Goal: Task Accomplishment & Management: Manage account settings

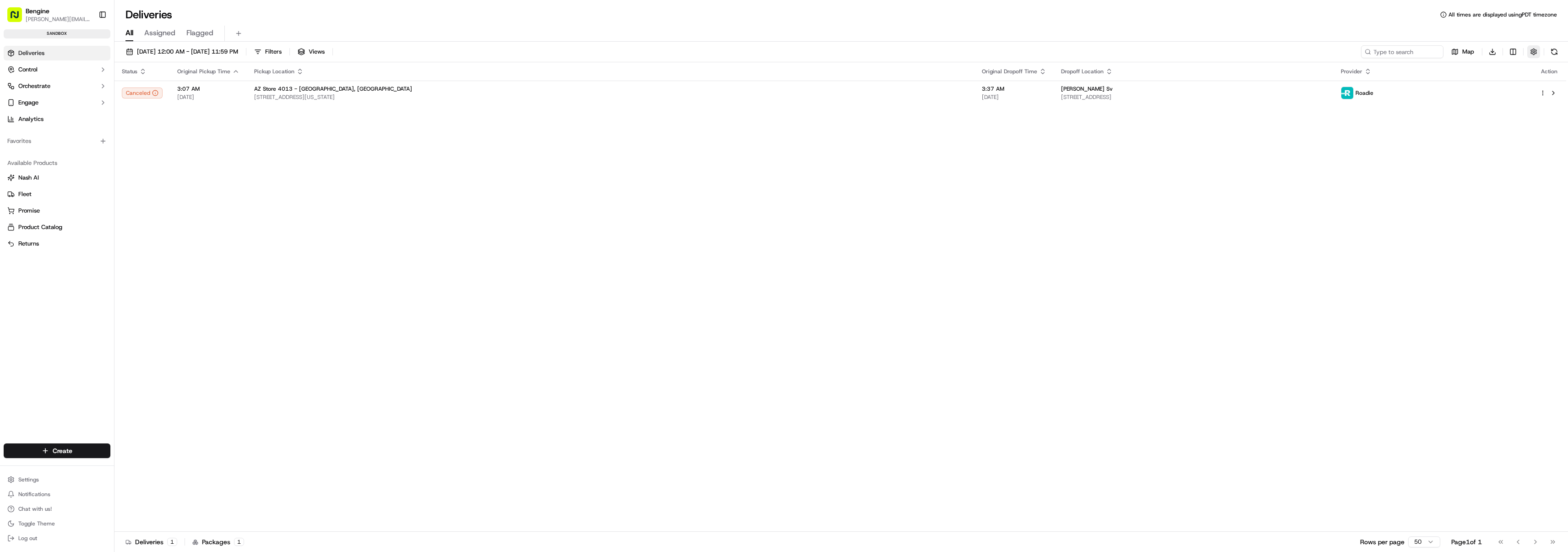
click at [1532, 52] on button "button" at bounding box center [1533, 52] width 13 height 13
click at [1439, 142] on div "Status Original Pickup Time Pickup Location Original Dropoff Time Dropoff Locat…" at bounding box center [840, 296] width 1452 height 469
click at [32, 481] on html "[PERSON_NAME] [PERSON_NAME][EMAIL_ADDRESS][DOMAIN_NAME] Toggle Sidebar sandbox …" at bounding box center [784, 276] width 1568 height 552
click at [133, 504] on link "API Keys" at bounding box center [165, 504] width 102 height 14
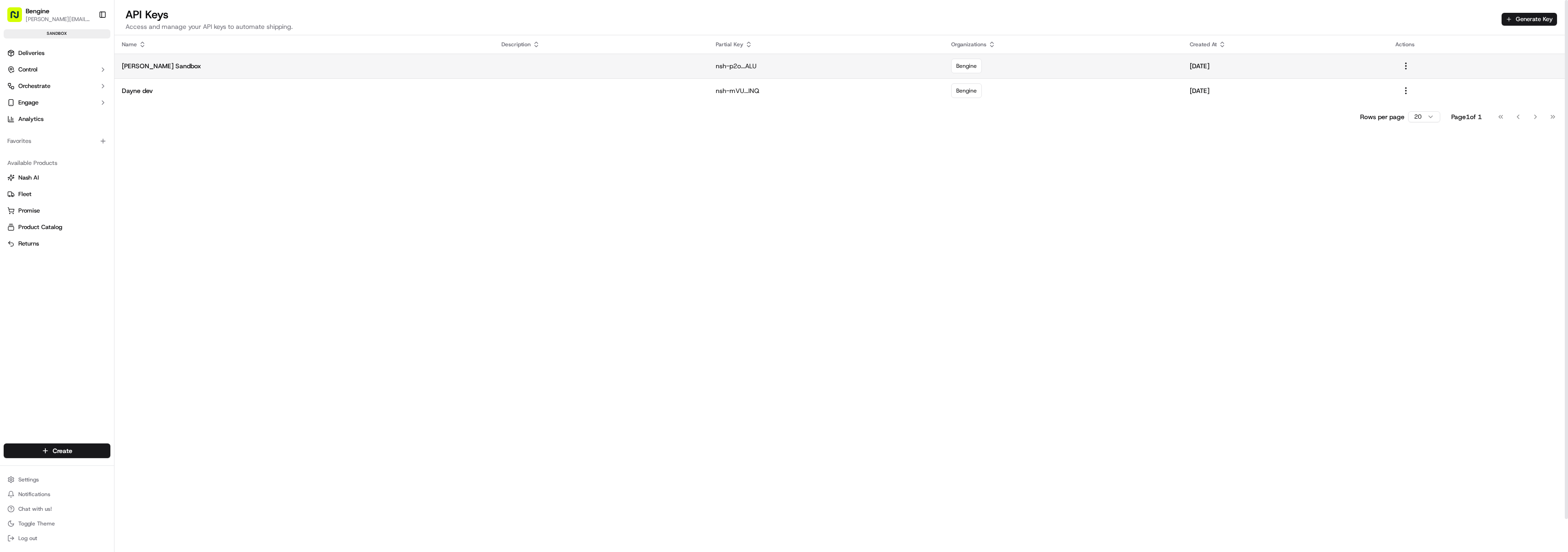
click at [716, 69] on p "nsh-p2o...ALU" at bounding box center [826, 65] width 221 height 9
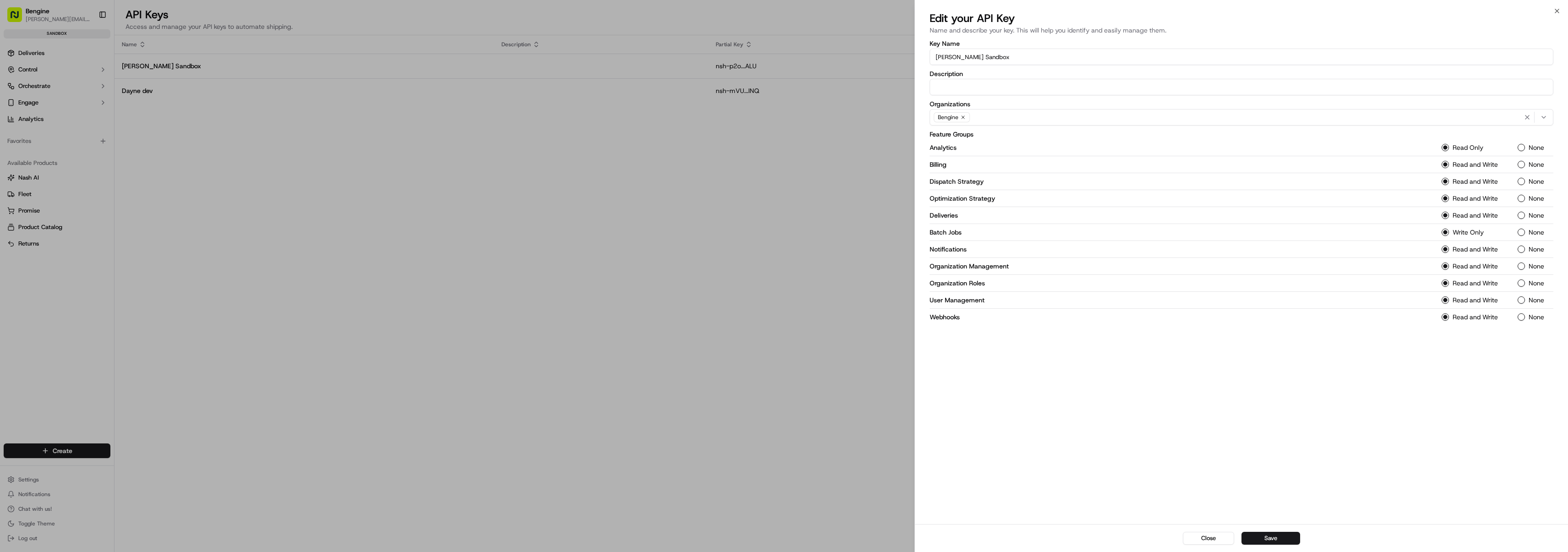
click at [772, 243] on div at bounding box center [784, 276] width 1568 height 552
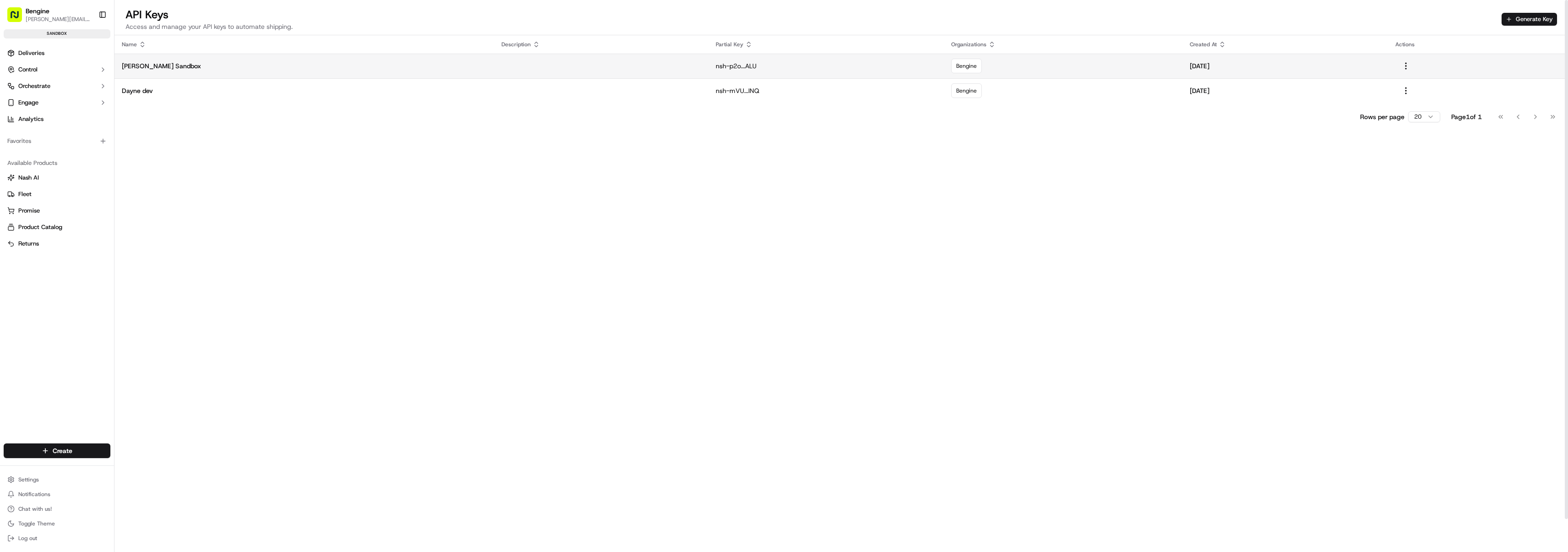
click at [716, 67] on p "nsh-p2o...ALU" at bounding box center [826, 65] width 221 height 9
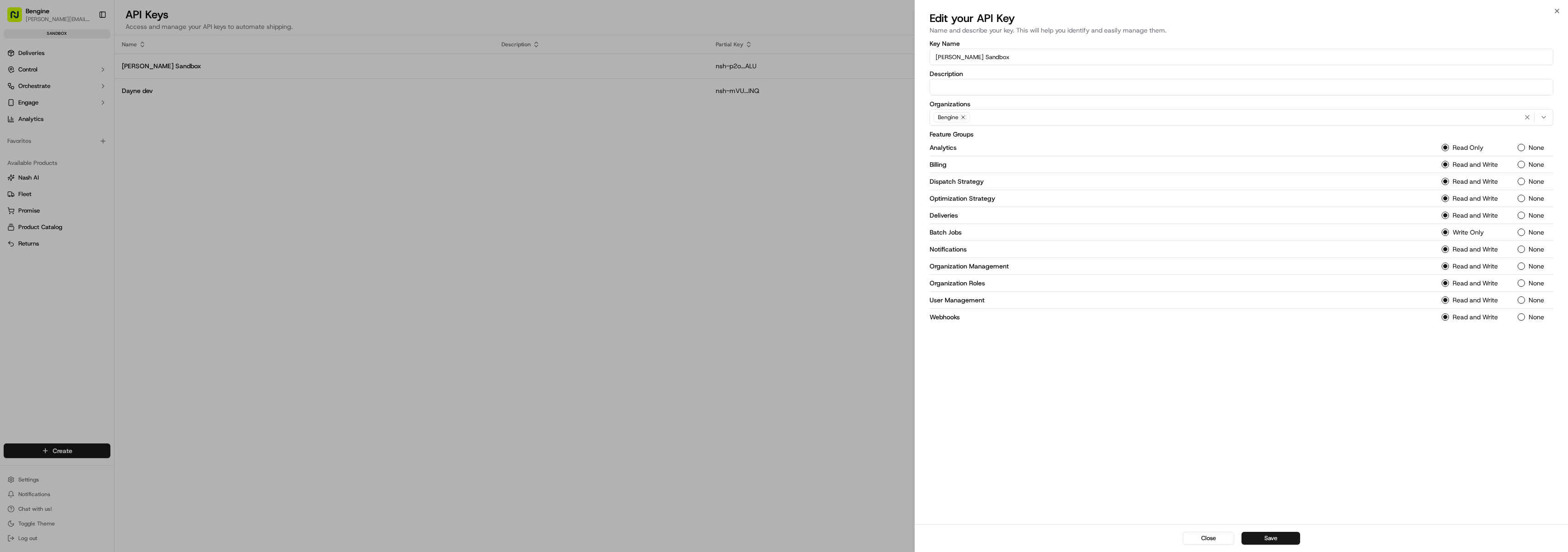
click at [760, 334] on div at bounding box center [784, 276] width 1568 height 552
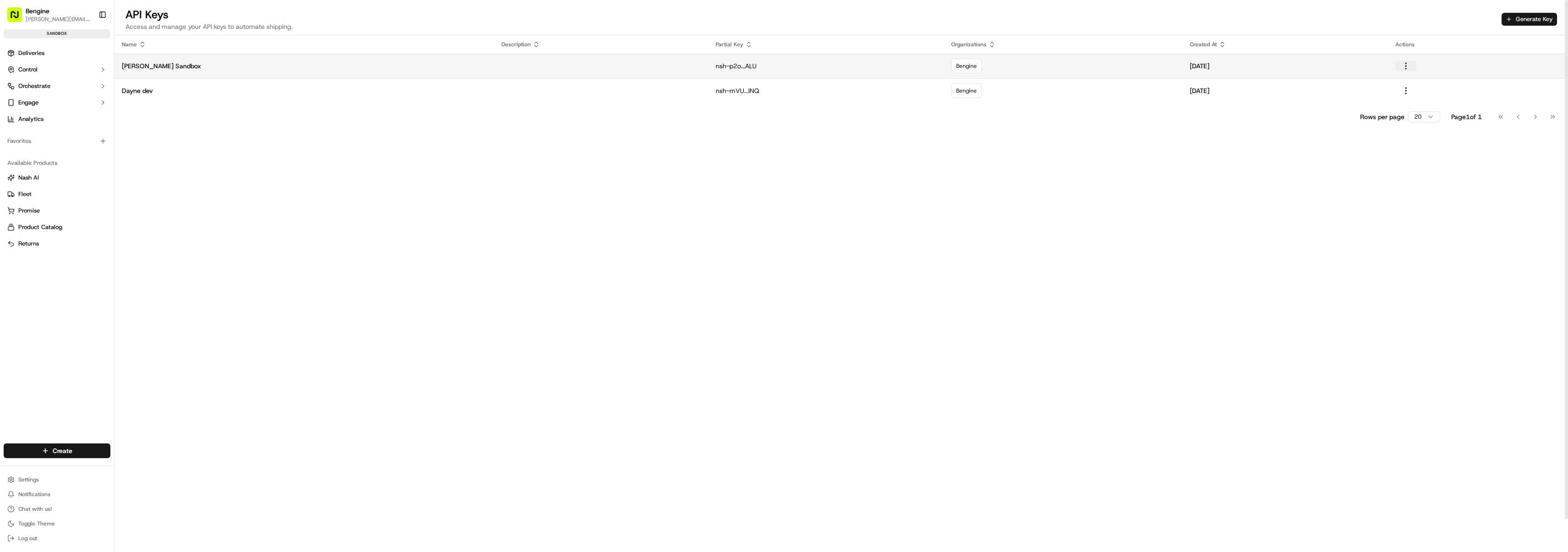
click at [1396, 66] on button "button" at bounding box center [1407, 65] width 21 height 11
click at [1156, 193] on div "Name Description Partial Key Organizations Created At Actions [PERSON_NAME] San…" at bounding box center [841, 311] width 1454 height 552
click at [716, 65] on p "nsh-p2o...ALU" at bounding box center [826, 65] width 221 height 9
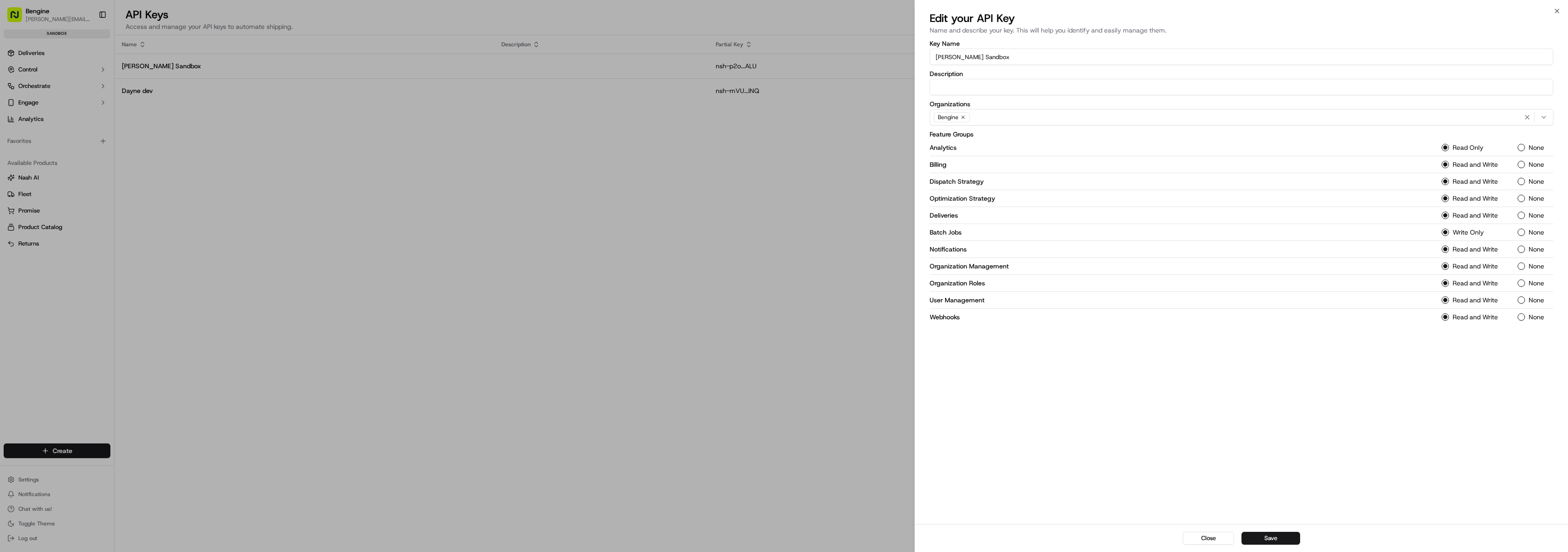
click at [785, 304] on div at bounding box center [784, 276] width 1568 height 552
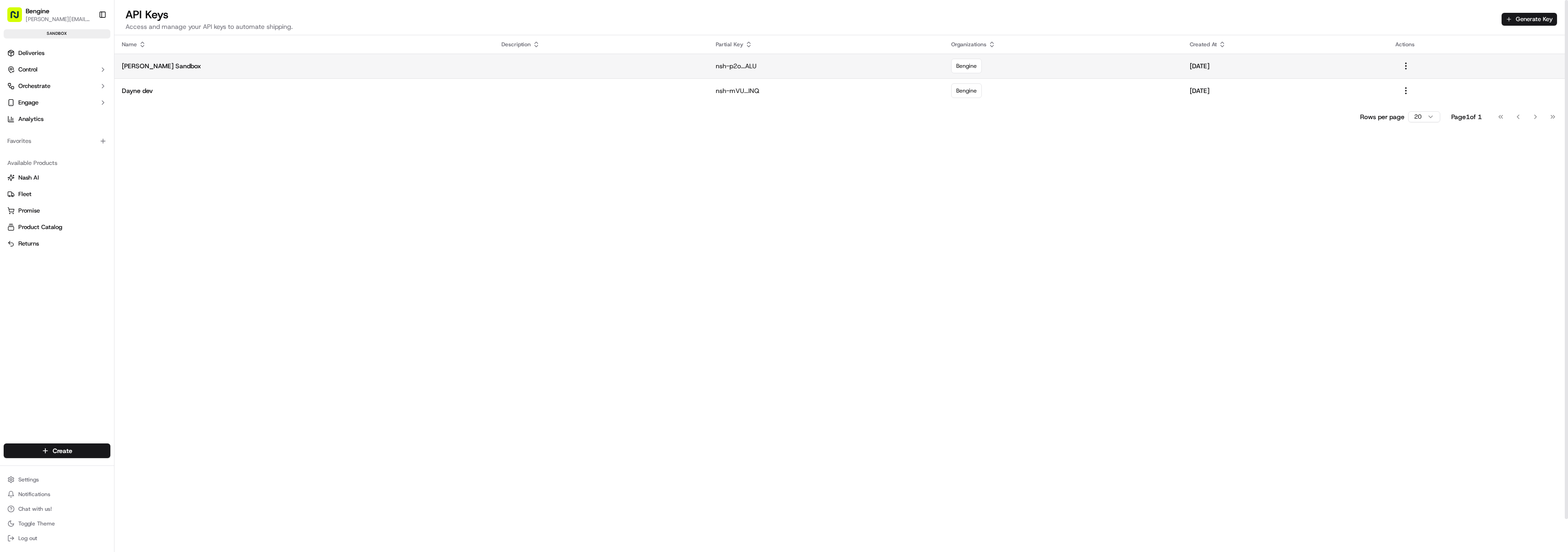
click at [153, 65] on p "[PERSON_NAME] Sandbox" at bounding box center [304, 65] width 365 height 9
drag, startPoint x: 626, startPoint y: 65, endPoint x: 597, endPoint y: 64, distance: 29.0
click at [597, 64] on tr "[PERSON_NAME] Sandbox nsh-p2o...ALU Bengine [DATE]" at bounding box center [841, 65] width 1454 height 24
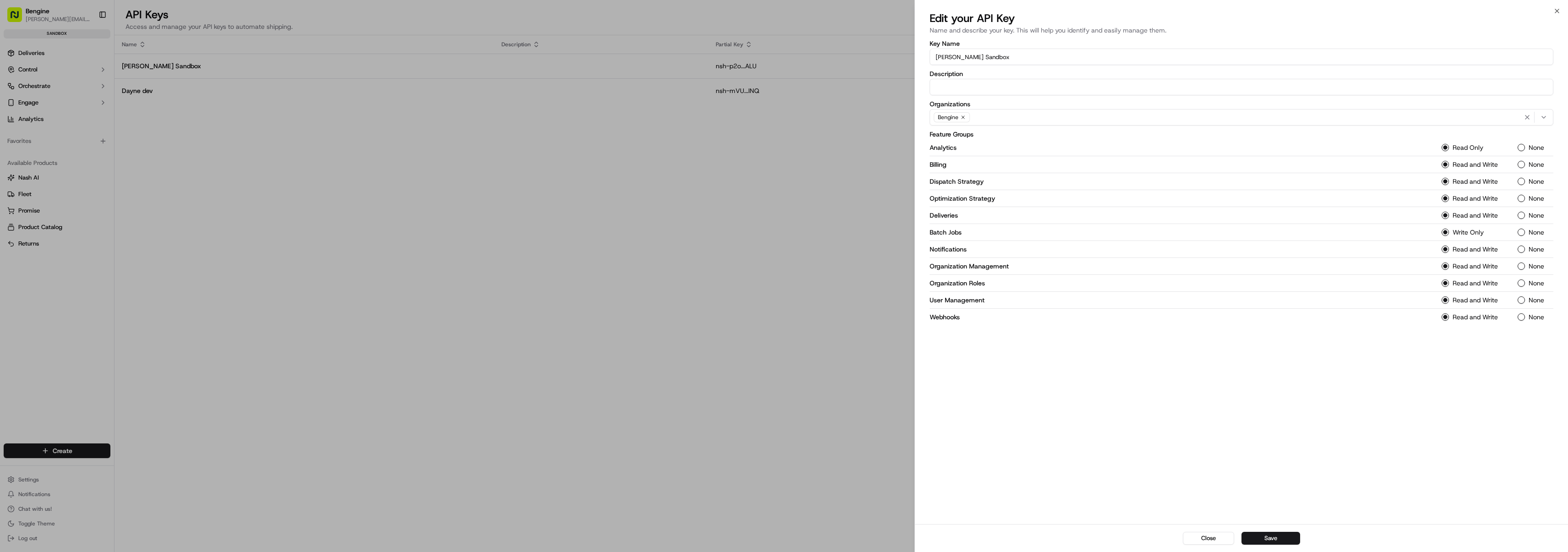
click at [662, 192] on div at bounding box center [784, 276] width 1568 height 552
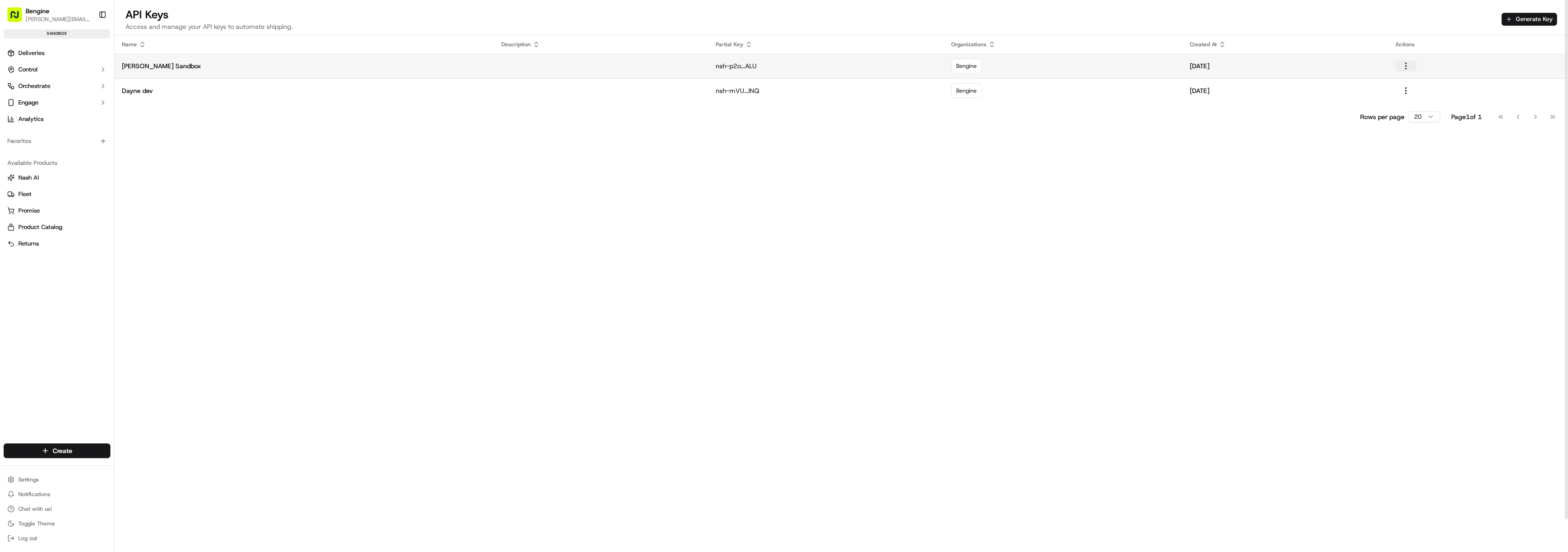
click at [1396, 66] on button "button" at bounding box center [1407, 65] width 21 height 11
click at [1147, 253] on div "Name Description Partial Key Organizations Created At Actions [PERSON_NAME] San…" at bounding box center [841, 311] width 1454 height 552
click at [25, 482] on html "[PERSON_NAME] [PERSON_NAME][EMAIL_ADDRESS][DOMAIN_NAME] Toggle Sidebar sandbox …" at bounding box center [784, 276] width 1568 height 552
click at [131, 384] on link "Organization" at bounding box center [165, 382] width 102 height 14
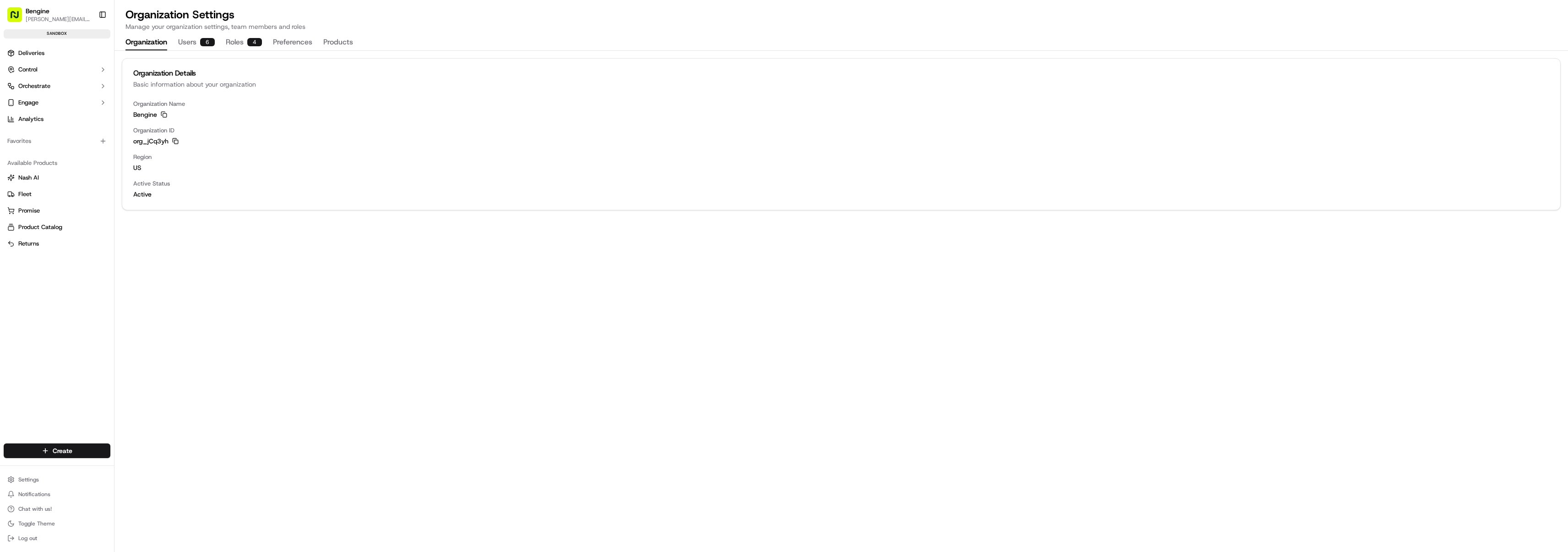
click at [176, 139] on icon "button" at bounding box center [175, 141] width 7 height 7
click at [31, 476] on html "[PERSON_NAME] [PERSON_NAME][EMAIL_ADDRESS][DOMAIN_NAME] Toggle Sidebar sandbox …" at bounding box center [784, 276] width 1568 height 552
click at [130, 505] on link "API Keys" at bounding box center [165, 504] width 102 height 14
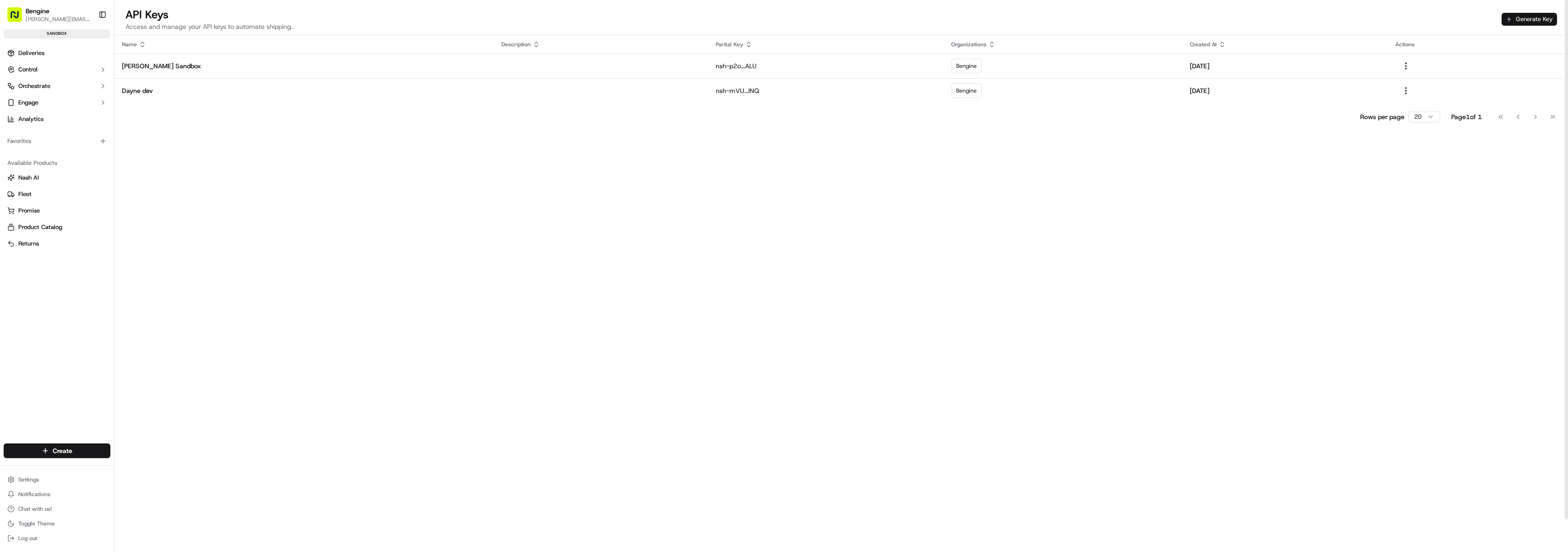
click at [1511, 17] on button "Generate Key" at bounding box center [1529, 18] width 55 height 13
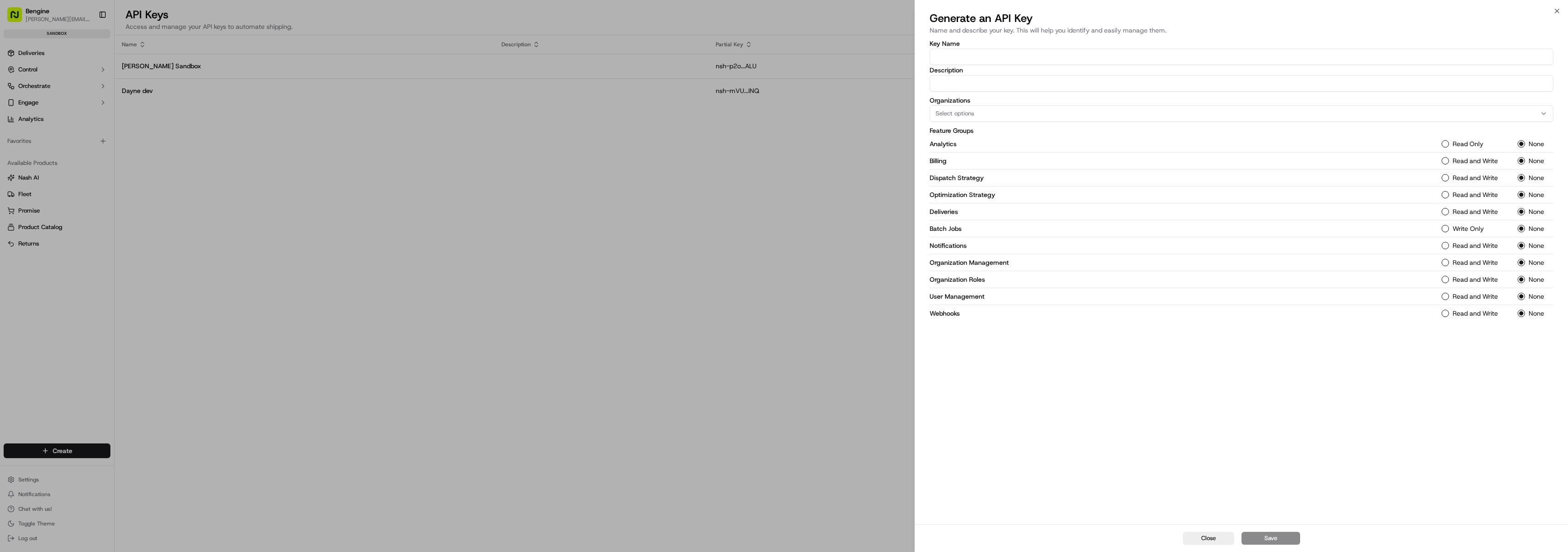
click at [970, 54] on input "Key Name" at bounding box center [1242, 56] width 624 height 17
type input "[PERSON_NAME] Key"
click at [1052, 85] on input "Description" at bounding box center [1242, 83] width 624 height 17
type input "for staging"
click at [1014, 108] on button "Select options" at bounding box center [1242, 113] width 624 height 17
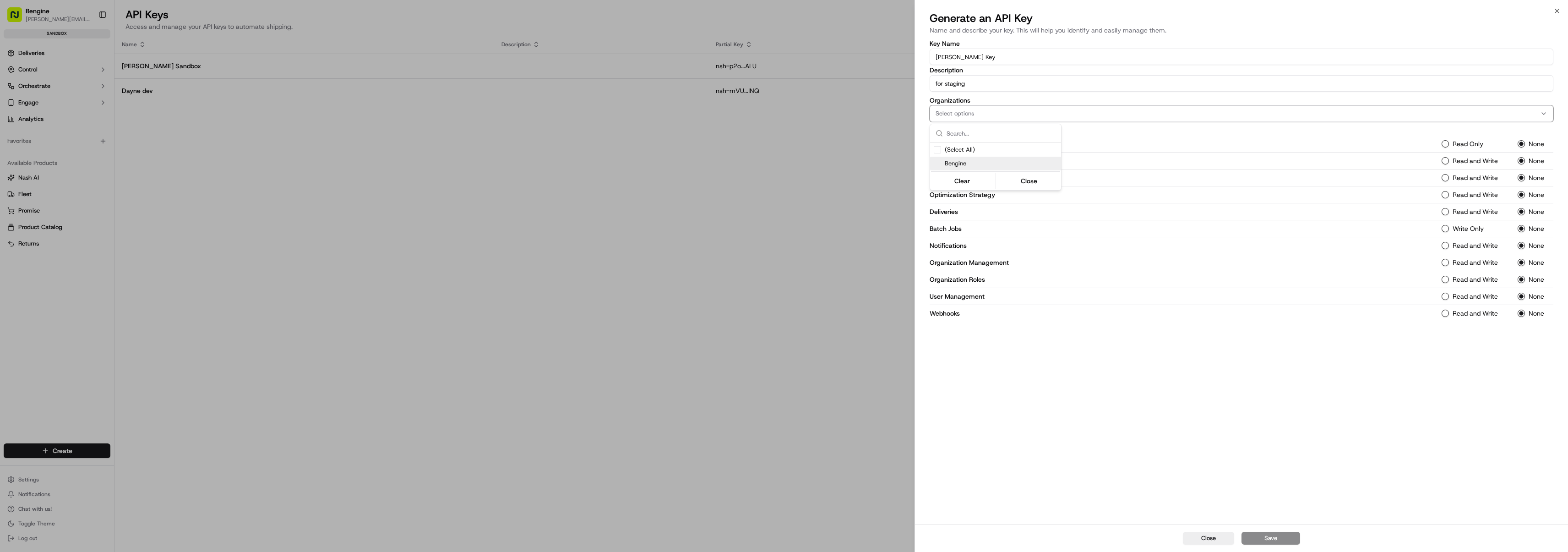
click at [971, 161] on span "Bengine" at bounding box center [1002, 163] width 113 height 8
click at [1044, 390] on div at bounding box center [784, 276] width 1568 height 552
click at [1450, 314] on div "Read and Write" at bounding box center [1474, 314] width 65 height 8
drag, startPoint x: 1444, startPoint y: 145, endPoint x: 1443, endPoint y: 155, distance: 10.0
click at [1444, 145] on button "Read Only" at bounding box center [1446, 144] width 8 height 8
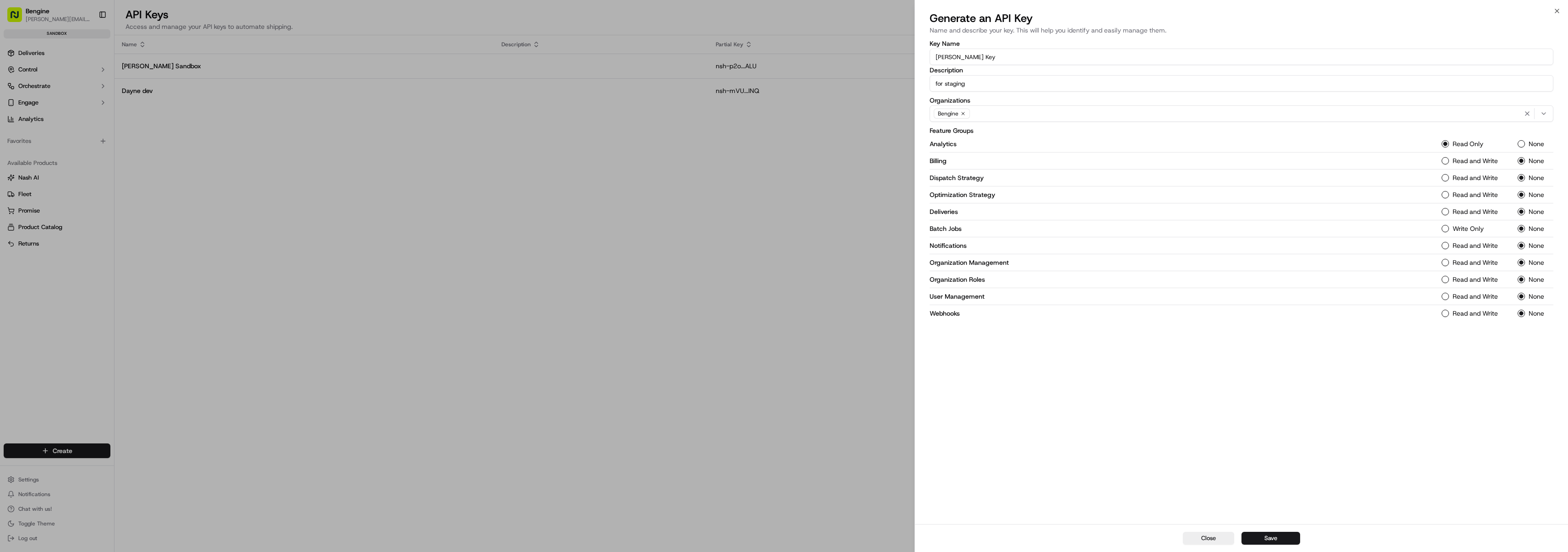
click at [1446, 160] on button "Read and Write" at bounding box center [1446, 161] width 8 height 8
click at [1443, 178] on Strategy-1 "Read and Write" at bounding box center [1446, 178] width 8 height 8
click at [1446, 196] on Strategy-1 "Read and Write" at bounding box center [1446, 195] width 8 height 8
click at [1447, 213] on button "Read and Write" at bounding box center [1446, 212] width 8 height 8
click at [1447, 227] on Jobs-1 "Write Only" at bounding box center [1446, 229] width 8 height 8
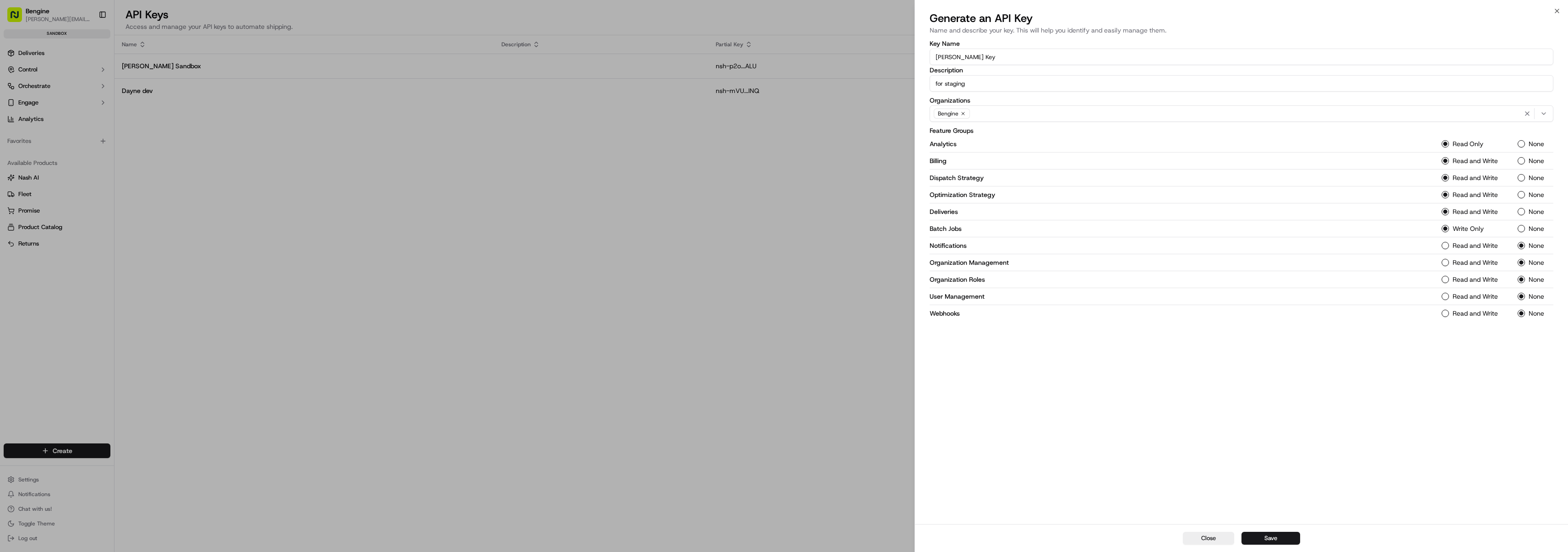
click at [1445, 247] on button "Read and Write" at bounding box center [1446, 246] width 8 height 8
click at [1445, 261] on Management-1 "Read and Write" at bounding box center [1446, 262] width 8 height 8
click at [1445, 281] on Roles-1 "Read and Write" at bounding box center [1446, 280] width 8 height 8
click at [1447, 296] on Management-1 "Read and Write" at bounding box center [1446, 296] width 8 height 8
click at [1445, 308] on div "Webhooks Read and Write None" at bounding box center [1242, 313] width 624 height 17
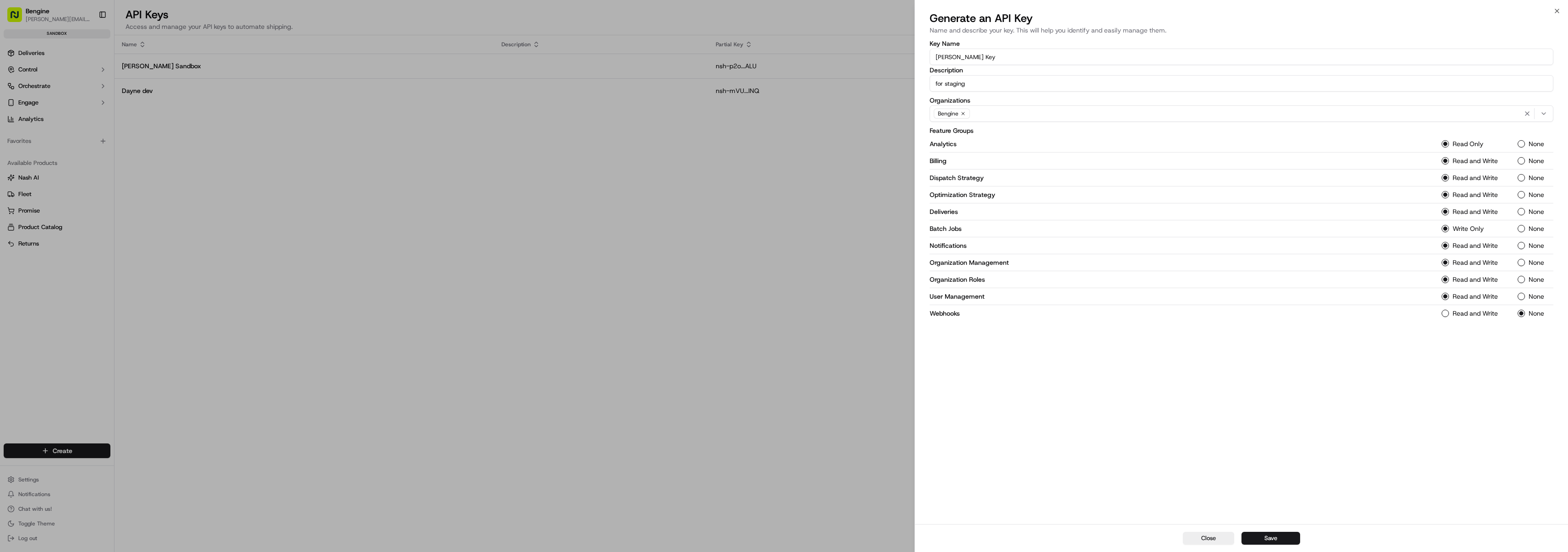
click at [1446, 314] on button "Read and Write" at bounding box center [1446, 314] width 8 height 8
click at [1273, 539] on button "Save" at bounding box center [1271, 537] width 58 height 13
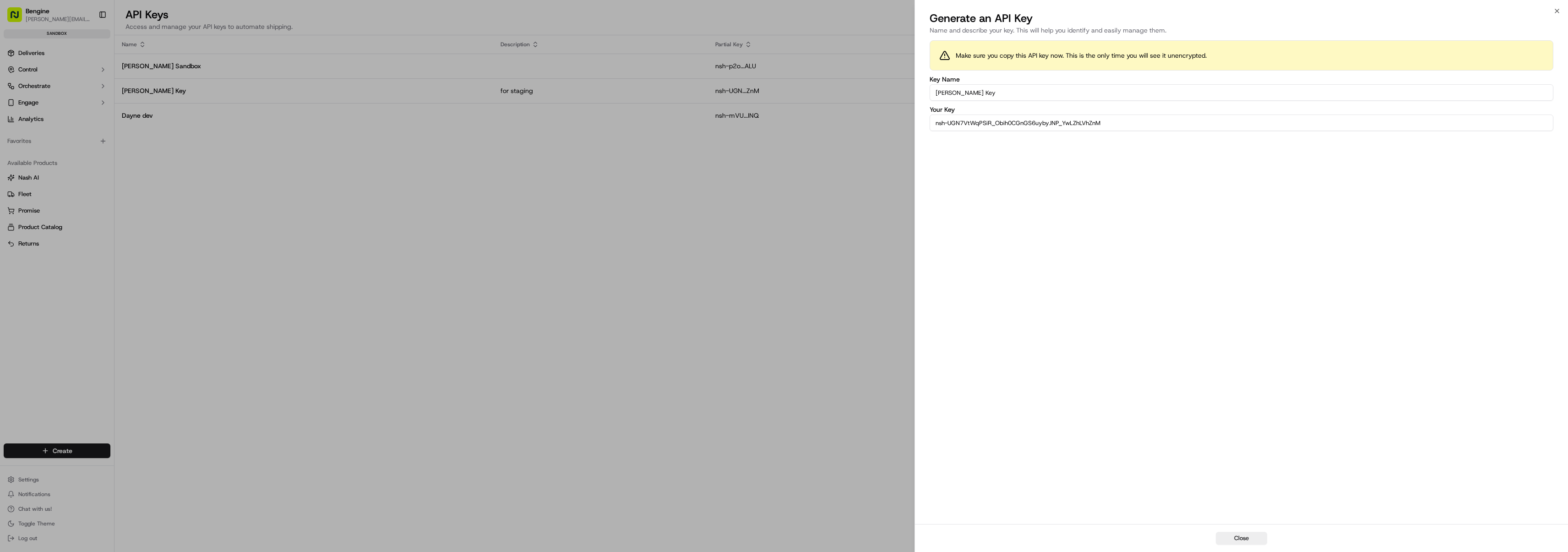
click at [1083, 124] on input "nsh-UGN7VtWqPSiR_Obih0CGnGS6uybyJNP_YwLZhLVhZnM" at bounding box center [1242, 122] width 624 height 17
drag, startPoint x: 1120, startPoint y: 123, endPoint x: 921, endPoint y: 123, distance: 199.0
click at [921, 123] on div "Make sure you copy this API key now. This is the only time you will see it unen…" at bounding box center [1242, 282] width 653 height 486
click at [1035, 195] on div "Make sure you copy this API key now. This is the only time you will see it unen…" at bounding box center [1242, 281] width 624 height 482
click at [1245, 540] on button "Close" at bounding box center [1242, 537] width 51 height 13
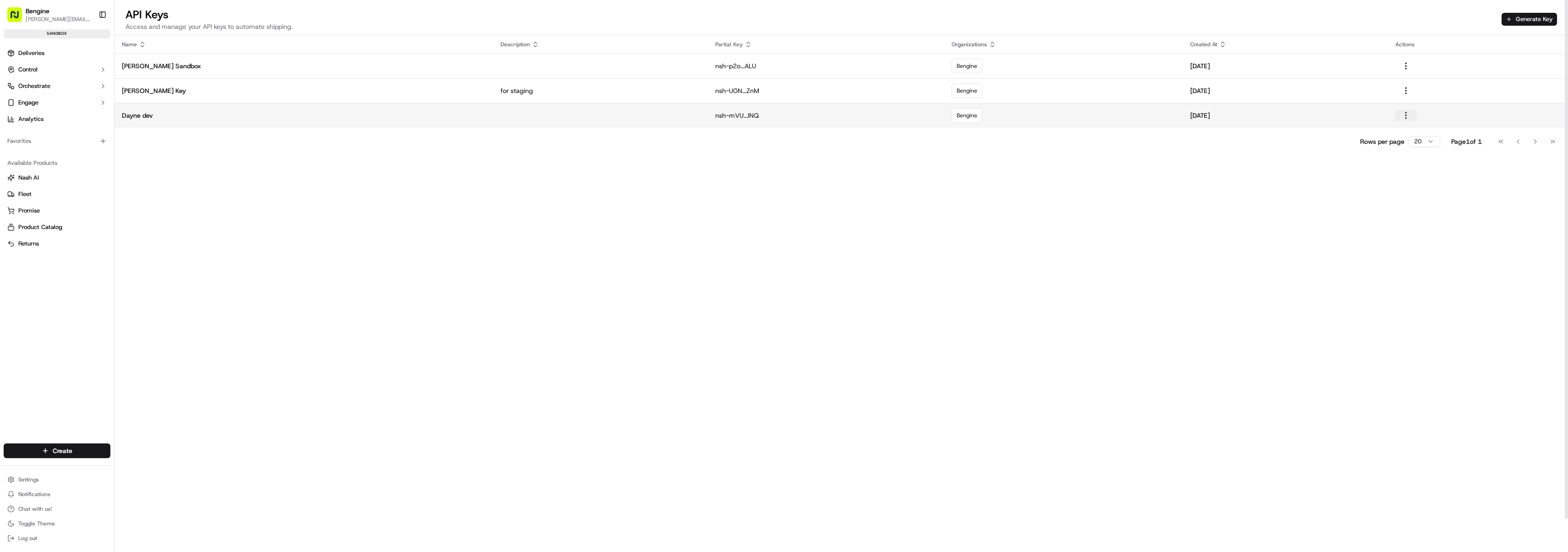
click at [1396, 118] on button "button" at bounding box center [1407, 115] width 21 height 11
click at [1362, 136] on button "Delete" at bounding box center [1362, 135] width 62 height 17
click at [153, 91] on p "[PERSON_NAME] Key" at bounding box center [303, 90] width 364 height 9
click at [23, 479] on html "[PERSON_NAME] [PERSON_NAME][EMAIL_ADDRESS][DOMAIN_NAME] Toggle Sidebar sandbox …" at bounding box center [784, 276] width 1568 height 552
click at [129, 382] on link "Organization" at bounding box center [165, 382] width 102 height 14
